Goal: Information Seeking & Learning: Learn about a topic

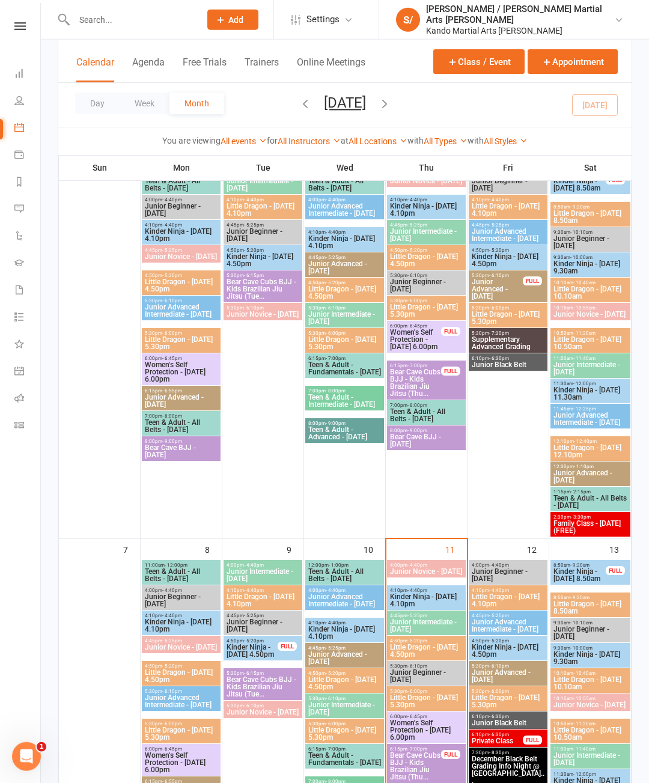
scroll to position [124, 0]
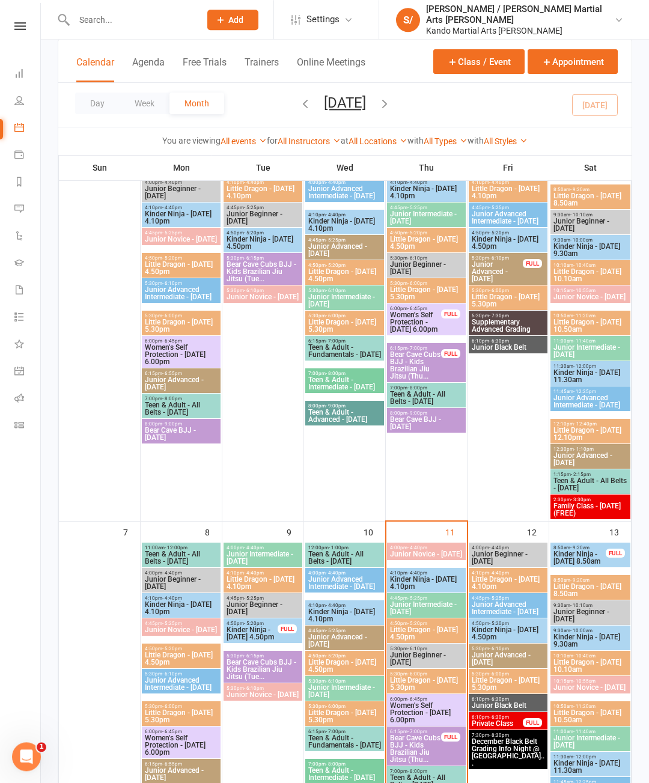
click at [251, 635] on span "Kinder Ninja - [DATE] 4.50pm" at bounding box center [252, 633] width 52 height 14
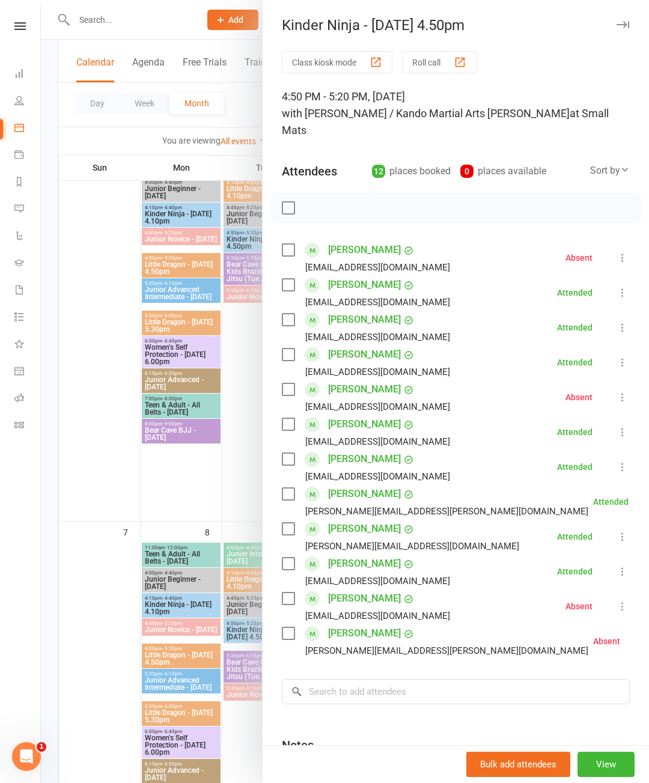
click at [629, 23] on icon "button" at bounding box center [623, 24] width 13 height 7
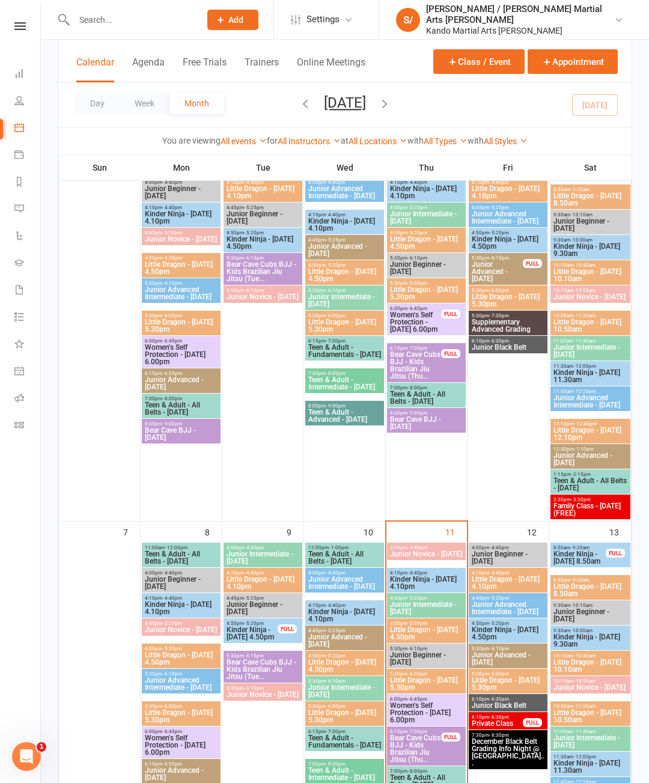
click at [489, 281] on span "Junior Advanced - [DATE]" at bounding box center [497, 272] width 52 height 22
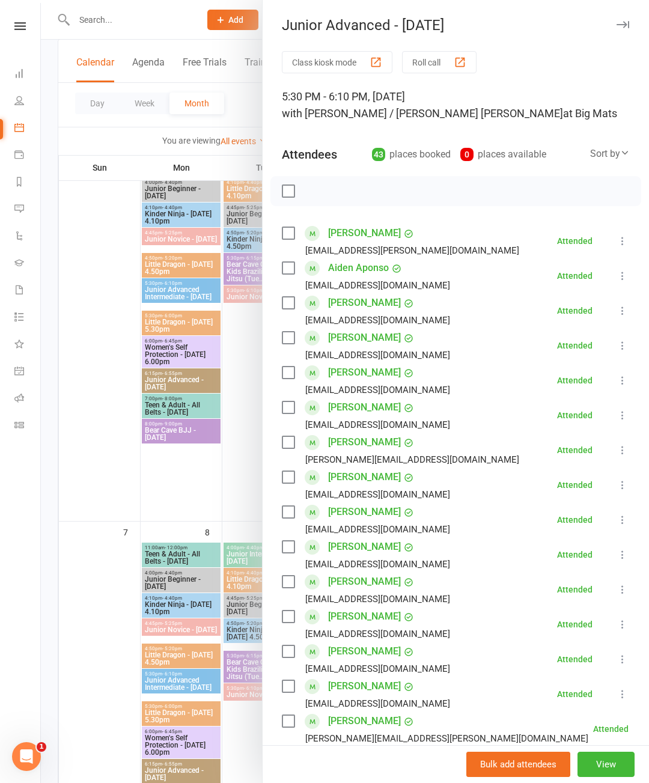
click at [629, 17] on button "button" at bounding box center [622, 24] width 14 height 14
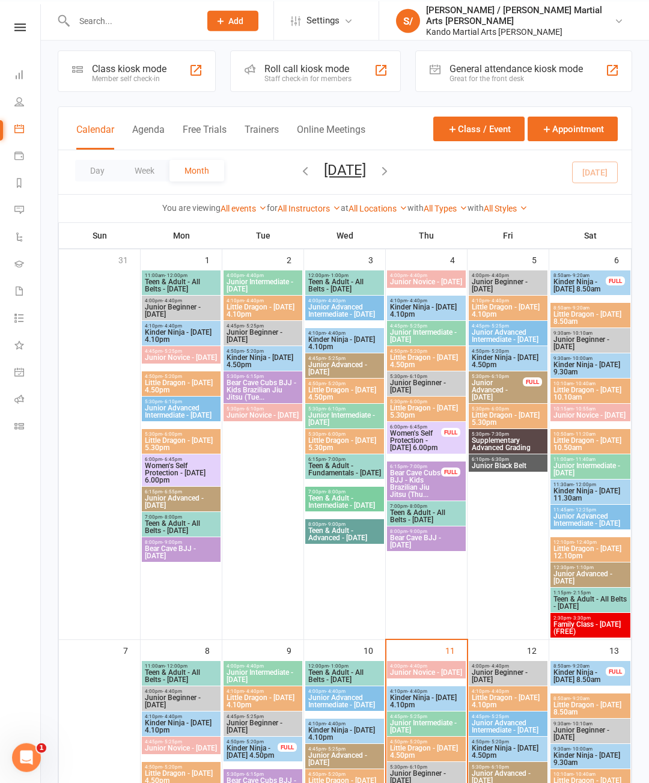
scroll to position [0, 0]
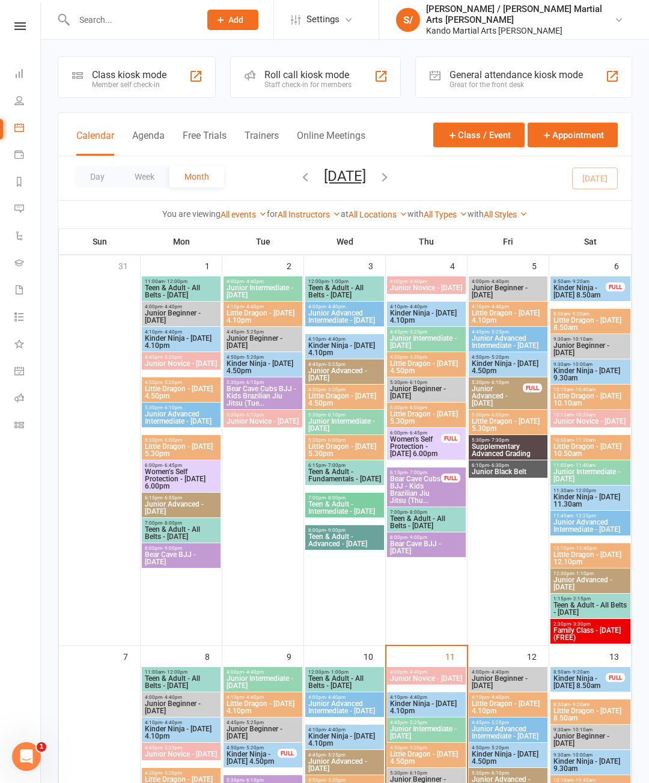
click at [252, 370] on span "Kinder Ninja - [DATE] 4.50pm" at bounding box center [263, 367] width 74 height 14
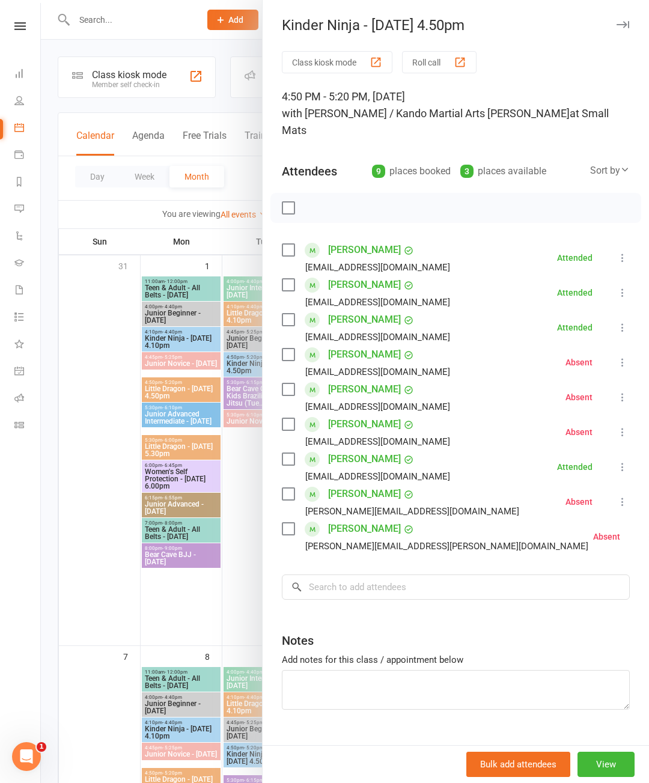
click at [628, 25] on icon "button" at bounding box center [623, 24] width 13 height 7
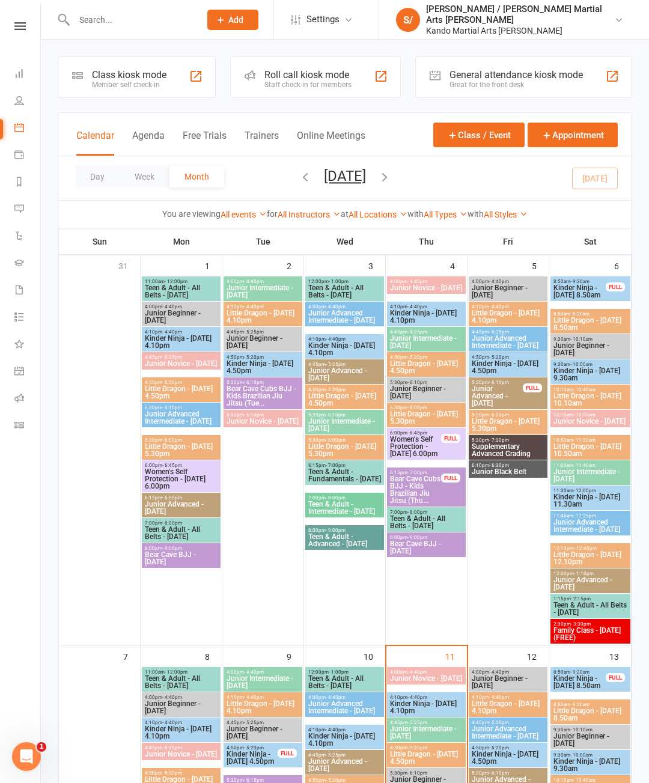
click at [299, 176] on icon "button" at bounding box center [305, 176] width 13 height 13
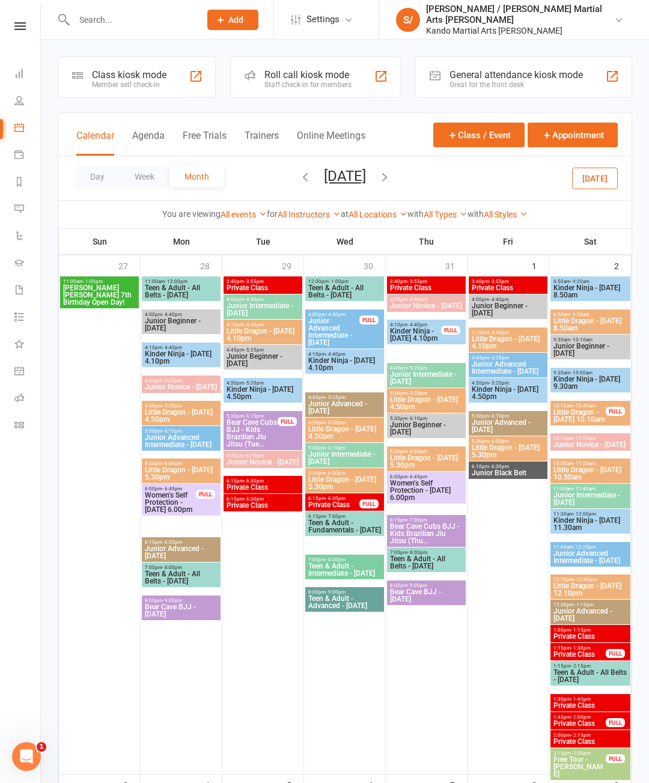
click at [276, 397] on span "Kinder Ninja - [DATE] 4.50pm" at bounding box center [263, 393] width 74 height 14
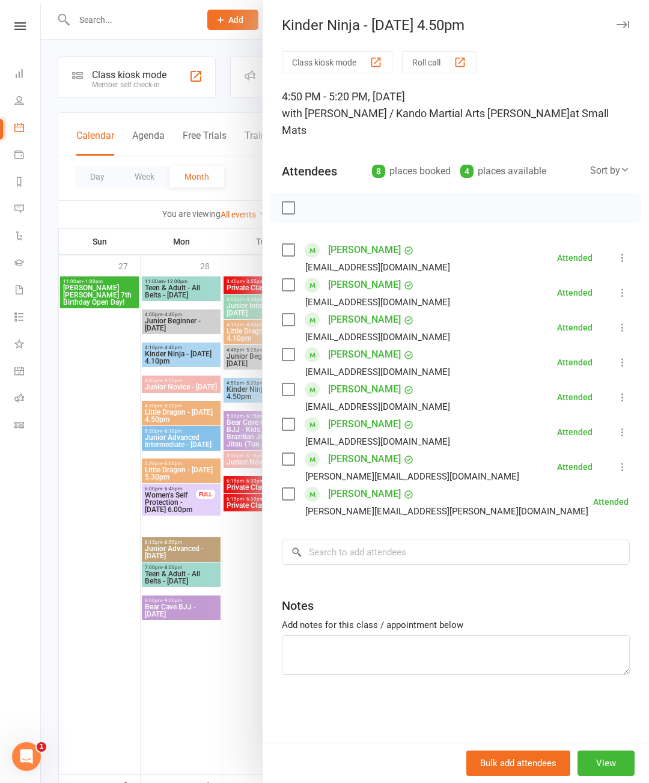
click at [628, 20] on button "button" at bounding box center [622, 24] width 14 height 14
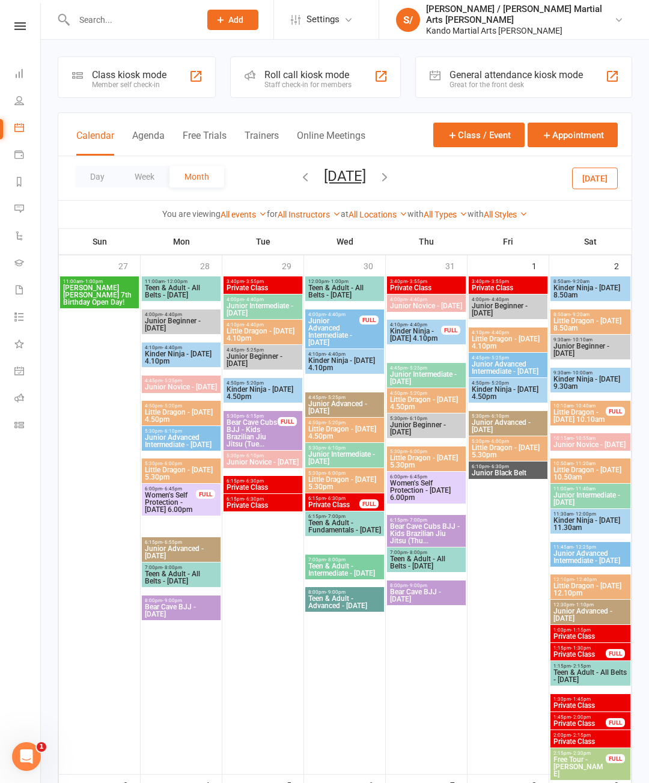
click at [391, 178] on icon "button" at bounding box center [384, 176] width 13 height 13
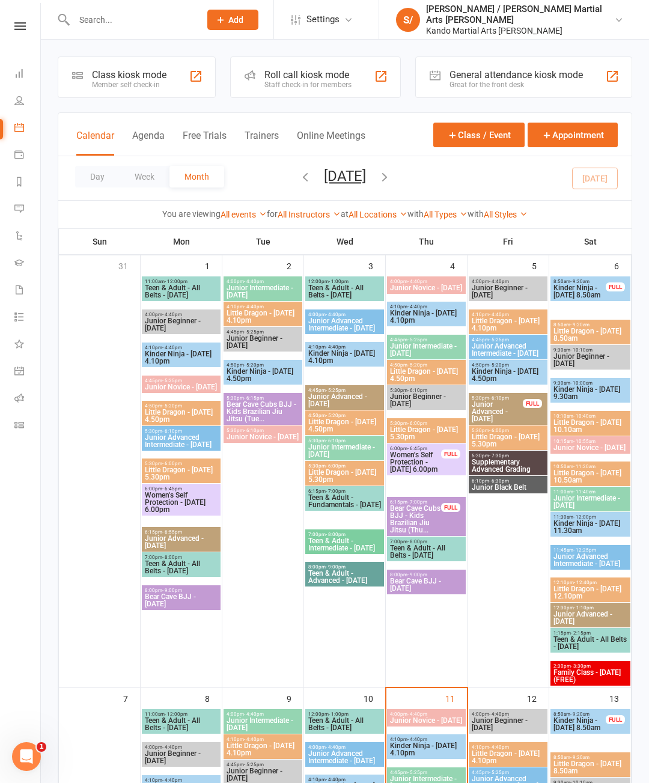
click at [281, 315] on span "Little Dragon - [DATE] 4.10pm" at bounding box center [263, 316] width 74 height 14
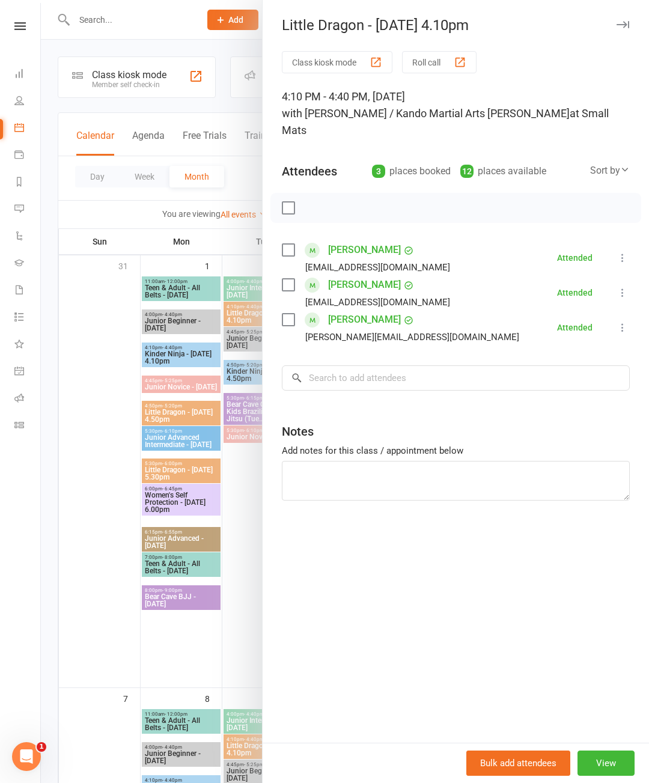
click at [628, 20] on button "button" at bounding box center [622, 24] width 14 height 14
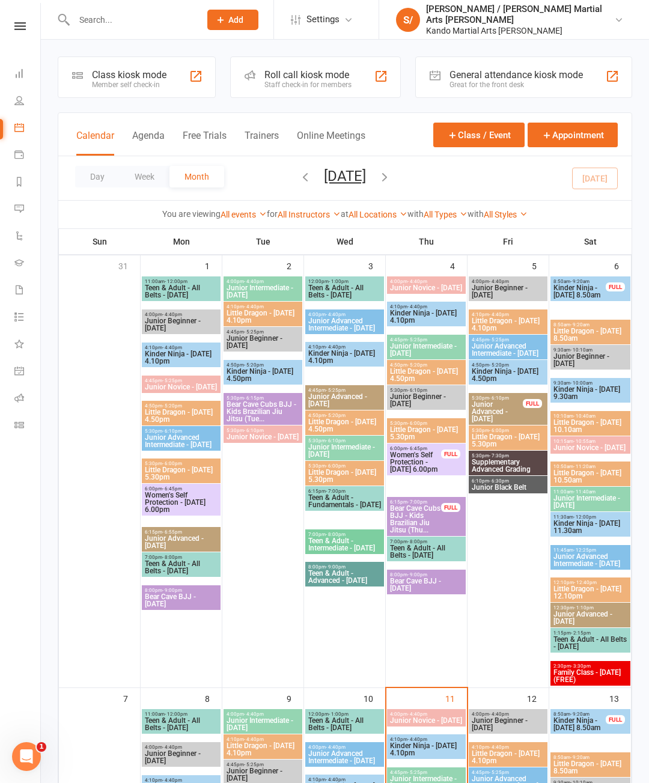
click at [347, 364] on span "Kinder Ninja - [DATE] 4.10pm" at bounding box center [345, 357] width 74 height 14
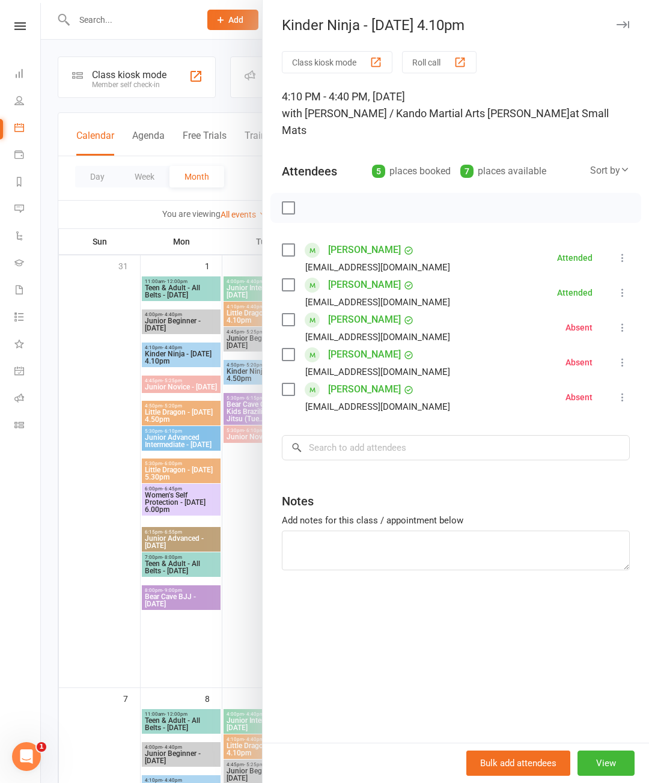
click at [627, 23] on icon "button" at bounding box center [623, 24] width 13 height 7
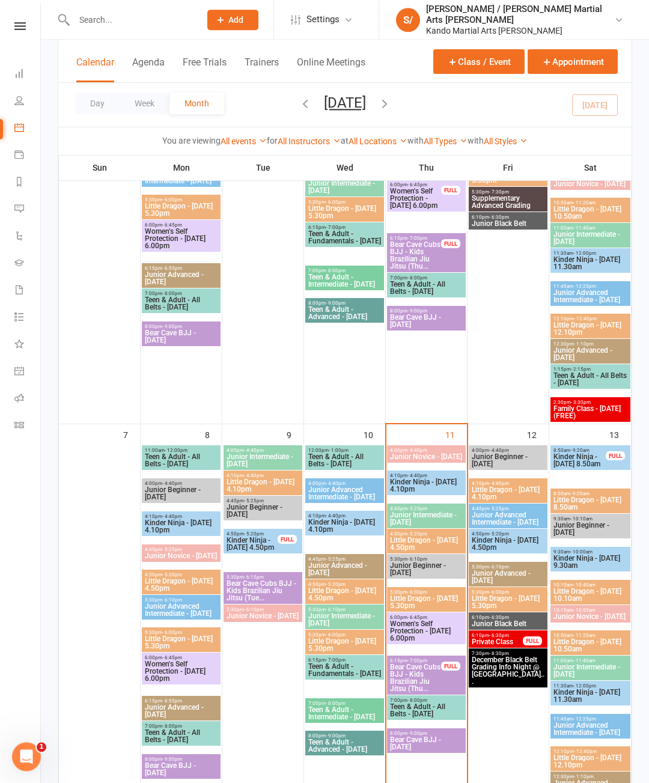
scroll to position [272, 0]
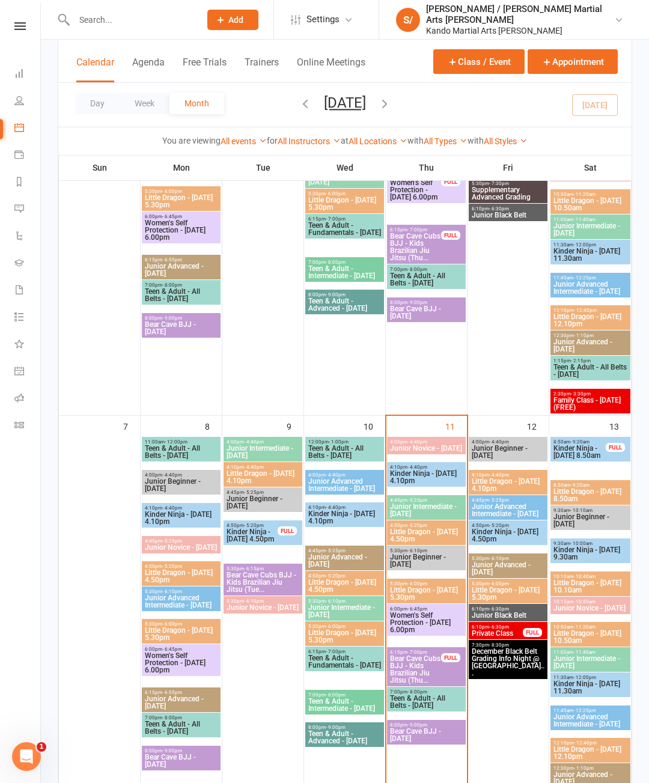
click at [343, 525] on span "Kinder Ninja - [DATE] 4.10pm" at bounding box center [345, 517] width 74 height 14
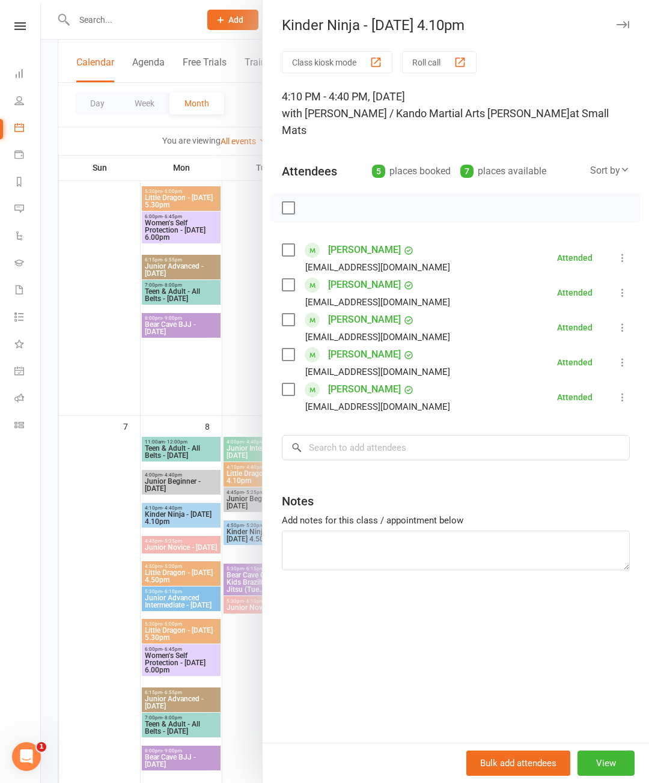
click at [621, 20] on button "button" at bounding box center [622, 24] width 14 height 14
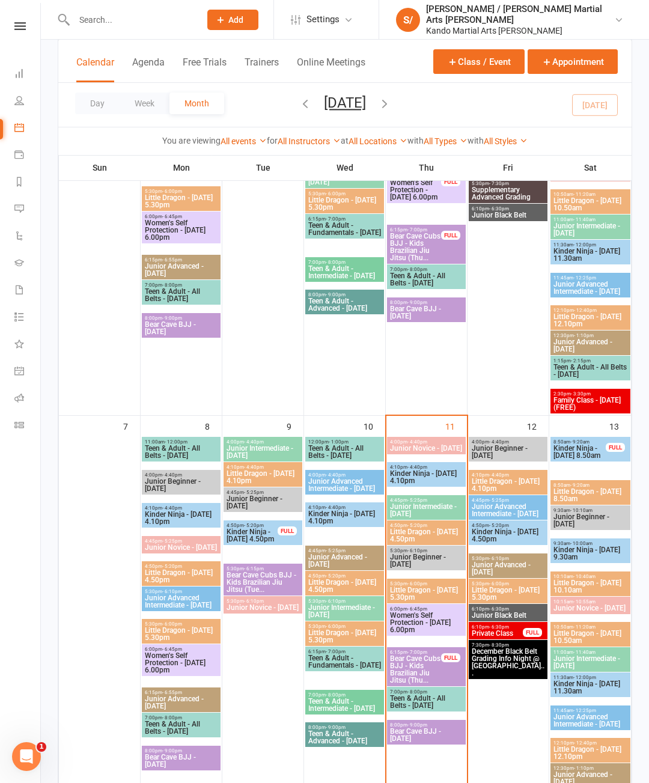
click at [358, 586] on span "Little Dragon - [DATE] 4.50pm" at bounding box center [345, 586] width 74 height 14
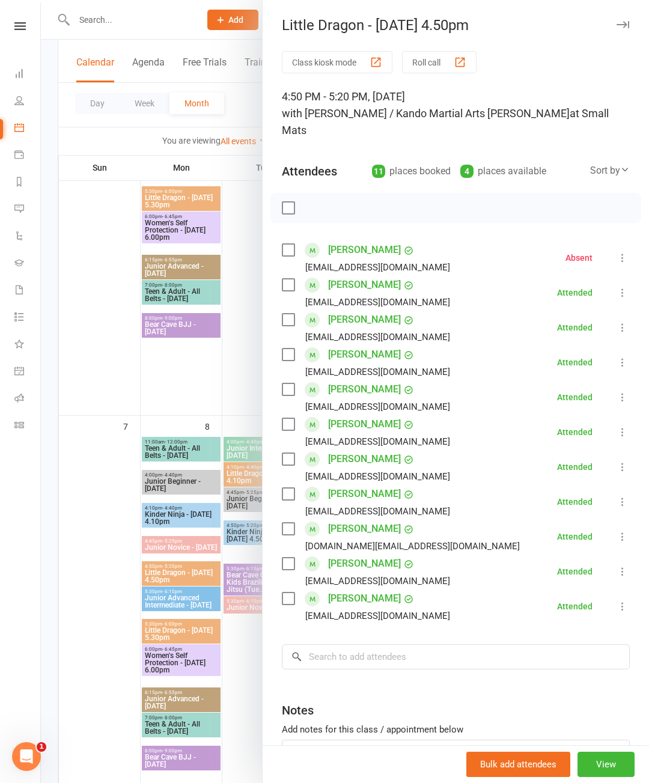
click at [624, 25] on icon "button" at bounding box center [623, 24] width 13 height 7
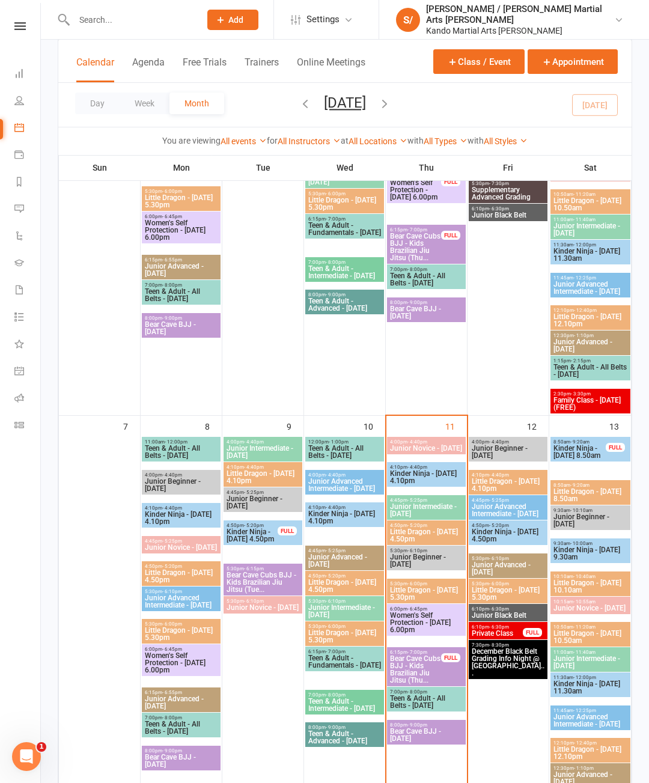
click at [442, 591] on span "Little Dragon - [DATE] 5.30pm" at bounding box center [426, 593] width 74 height 14
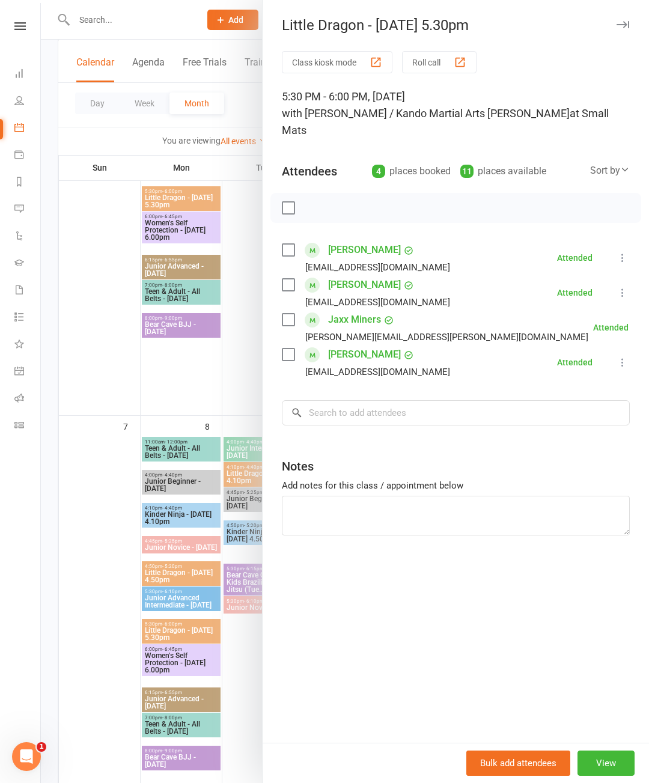
click at [629, 26] on button "button" at bounding box center [622, 24] width 14 height 14
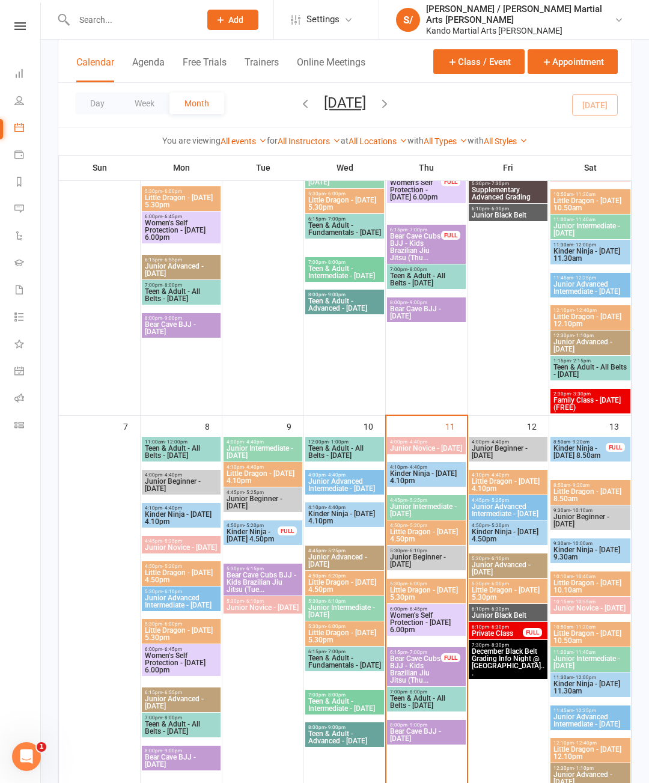
click at [347, 522] on span "Kinder Ninja - [DATE] 4.10pm" at bounding box center [345, 517] width 74 height 14
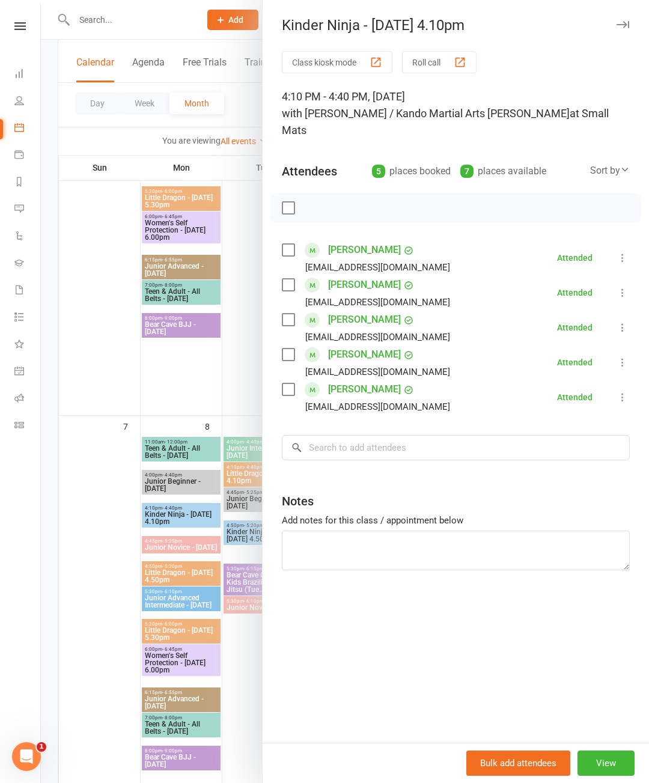
click at [621, 13] on div "Kinder Ninja - [DATE] 4.10pm Class kiosk mode Roll call 4:10 PM - 4:40 PM, [DAT…" at bounding box center [455, 391] width 387 height 783
click at [648, 16] on div "Kinder Ninja - [DATE] 4.10pm Class kiosk mode Roll call 4:10 PM - 4:40 PM, [DAT…" at bounding box center [455, 391] width 387 height 783
click at [620, 26] on icon "button" at bounding box center [623, 24] width 13 height 7
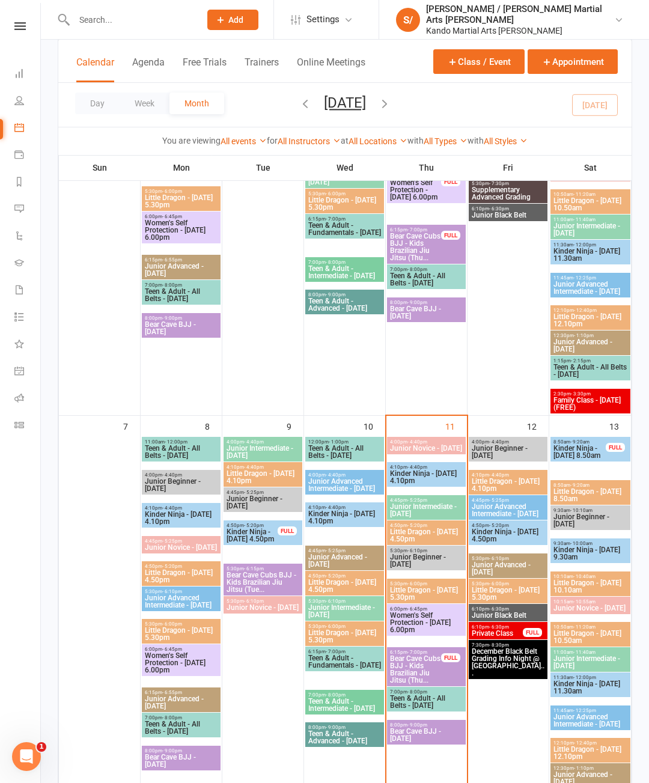
scroll to position [14, 0]
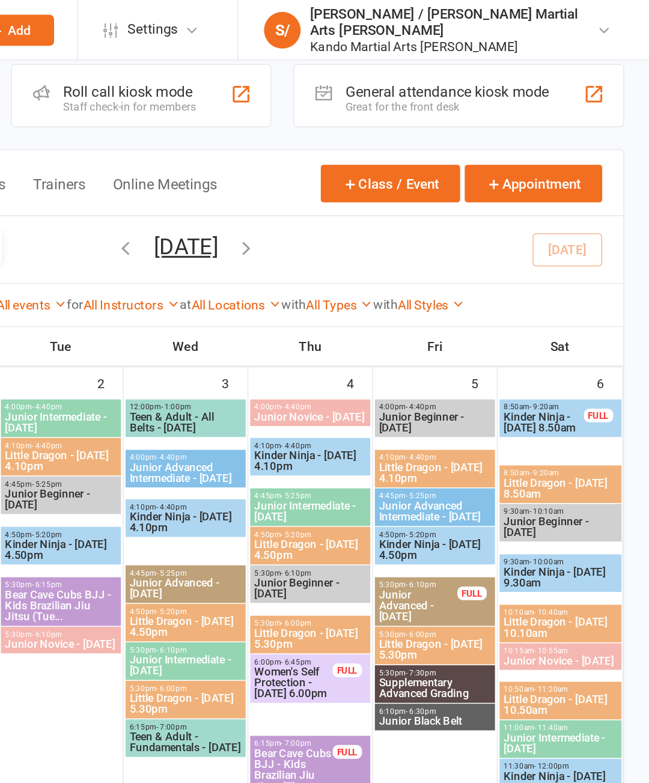
click at [549, 230] on th "Sat" at bounding box center [590, 227] width 82 height 25
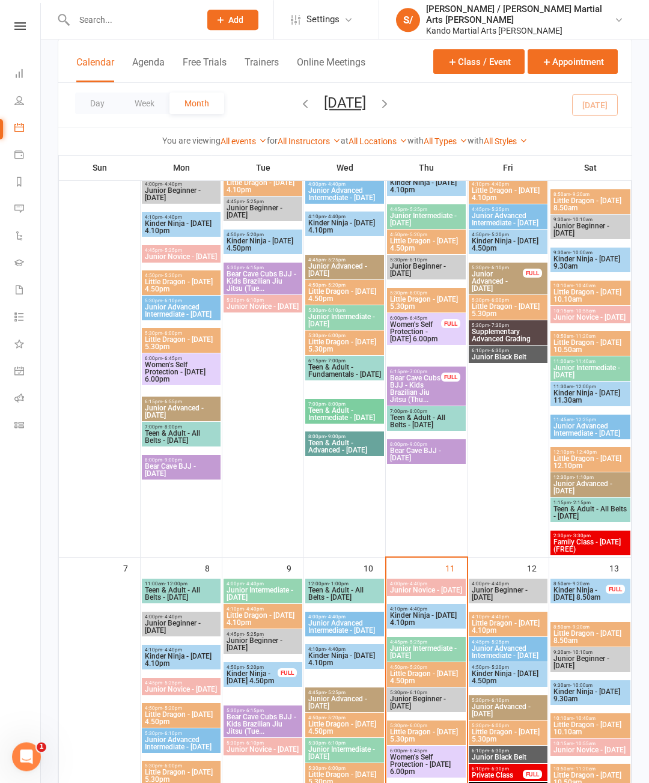
scroll to position [133, 0]
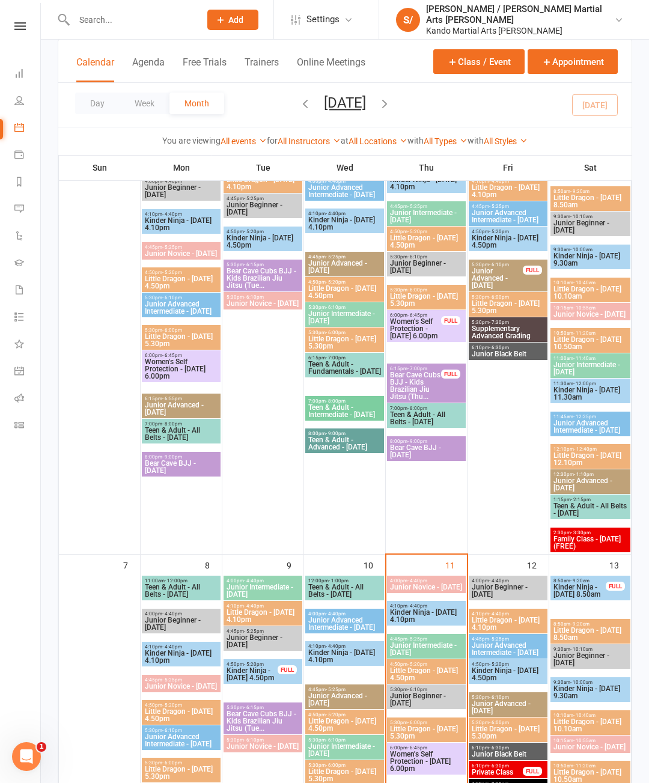
click at [353, 720] on span "Little Dragon - [DATE] 4.50pm" at bounding box center [345, 724] width 74 height 14
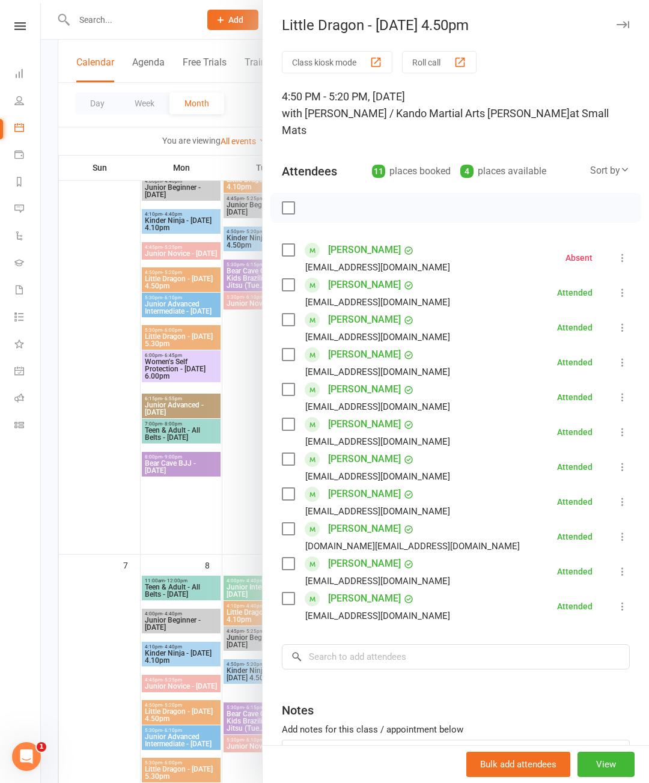
click at [627, 21] on icon "button" at bounding box center [623, 24] width 13 height 7
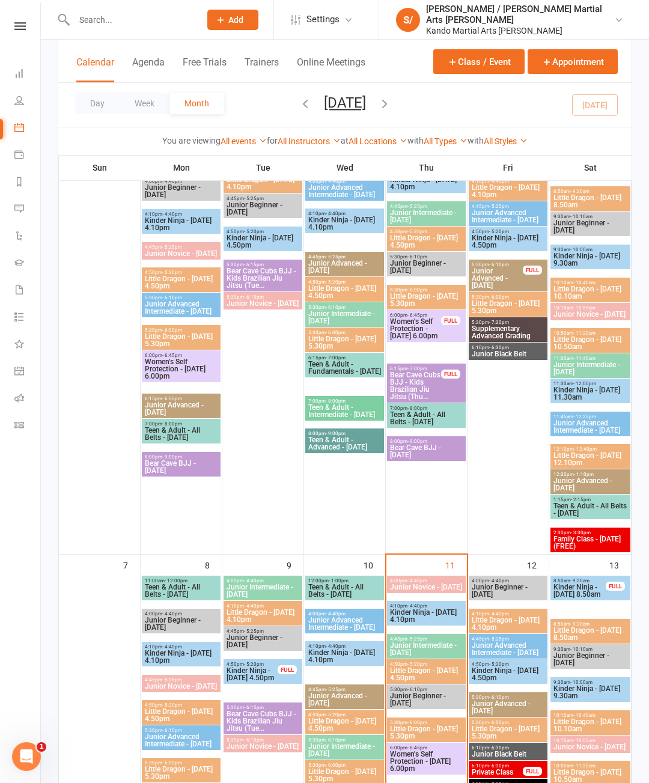
click at [356, 772] on span "Little Dragon - [DATE] 5.30pm" at bounding box center [345, 775] width 74 height 14
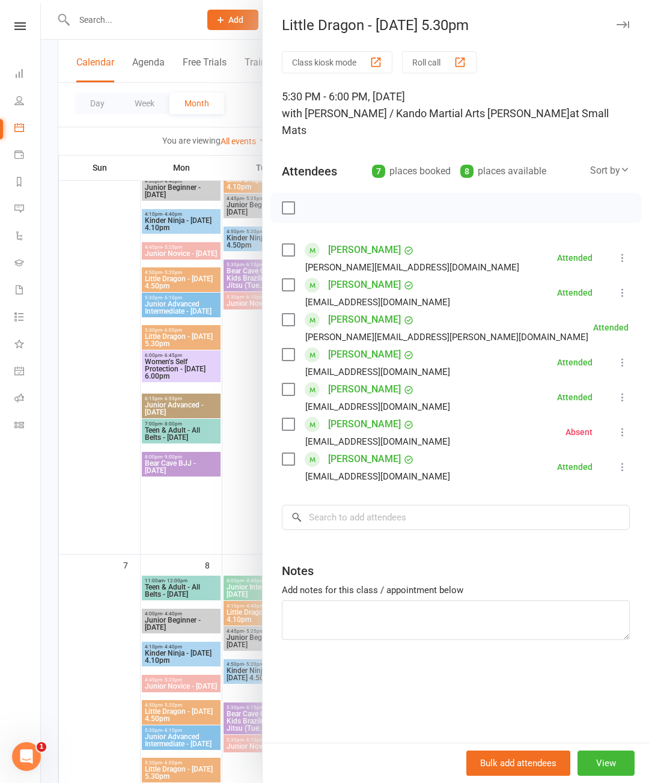
click at [625, 27] on icon "button" at bounding box center [623, 24] width 13 height 7
